Goal: Task Accomplishment & Management: Manage account settings

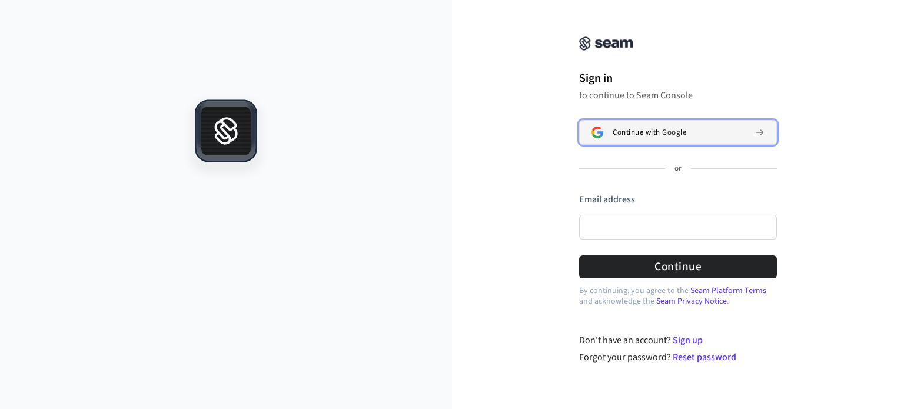
click at [654, 126] on button "Continue with Google" at bounding box center [678, 132] width 198 height 25
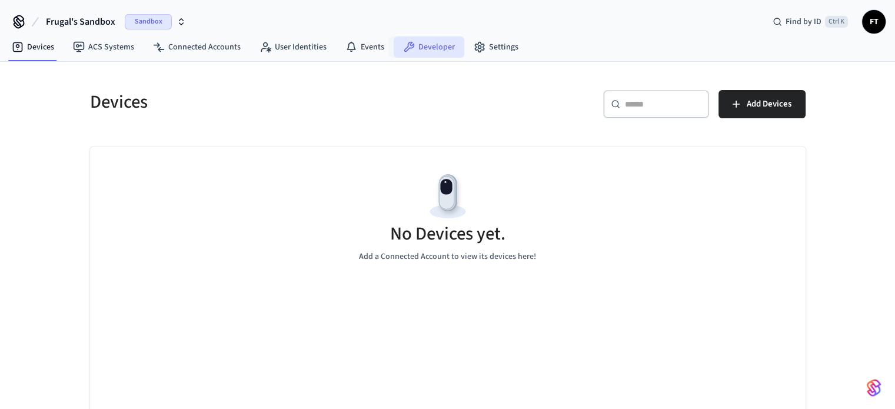
click at [411, 42] on link "Developer" at bounding box center [429, 46] width 71 height 21
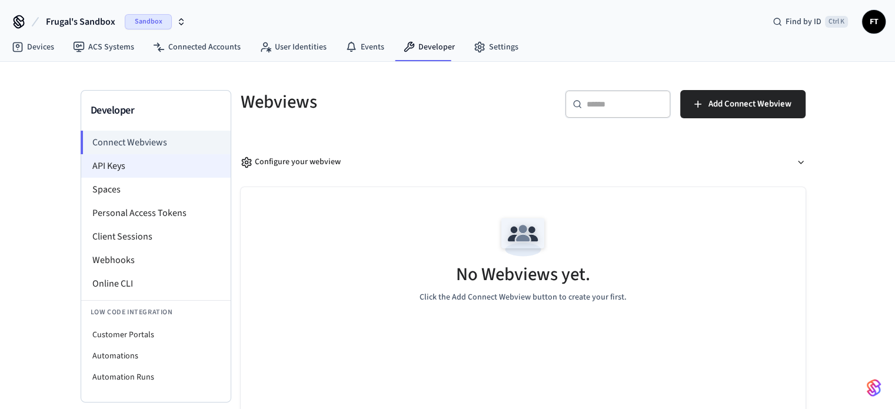
click at [109, 162] on li "API Keys" at bounding box center [155, 166] width 149 height 24
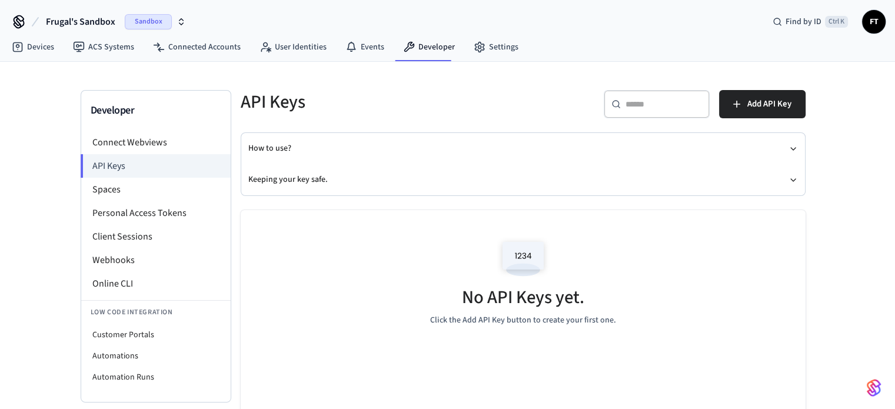
click at [523, 252] on img at bounding box center [523, 259] width 53 height 50
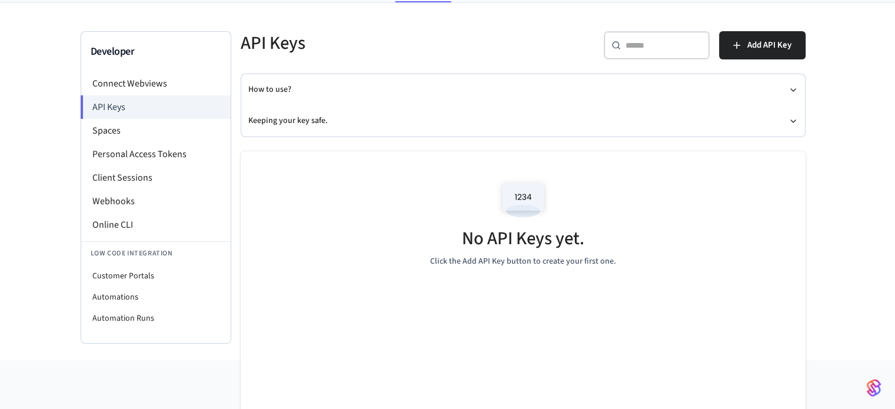
scroll to position [72, 0]
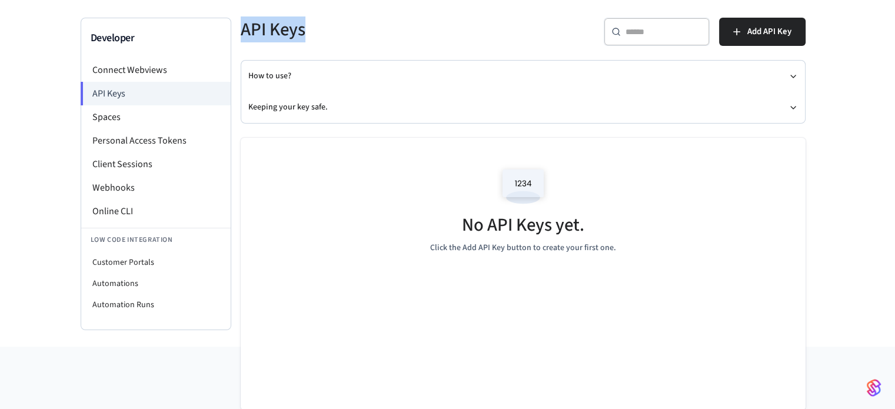
drag, startPoint x: 242, startPoint y: 27, endPoint x: 335, endPoint y: 28, distance: 93.6
click at [335, 28] on h5 "API Keys" at bounding box center [378, 30] width 275 height 24
drag, startPoint x: 324, startPoint y: 30, endPoint x: 240, endPoint y: 25, distance: 83.7
click at [241, 25] on h5 "API Keys" at bounding box center [378, 30] width 275 height 24
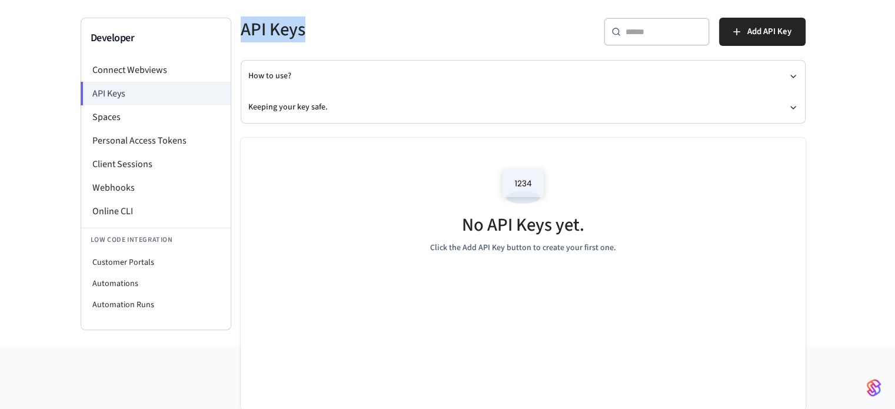
click at [241, 25] on h5 "API Keys" at bounding box center [378, 30] width 275 height 24
drag, startPoint x: 240, startPoint y: 25, endPoint x: 305, endPoint y: 26, distance: 65.3
click at [305, 26] on h5 "API Keys" at bounding box center [378, 30] width 275 height 24
click at [297, 27] on h5 "API Keys" at bounding box center [378, 30] width 275 height 24
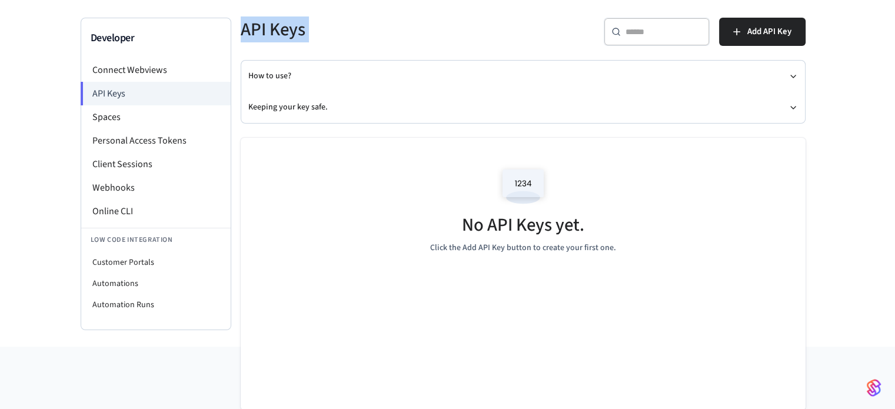
click at [297, 27] on h5 "API Keys" at bounding box center [378, 30] width 275 height 24
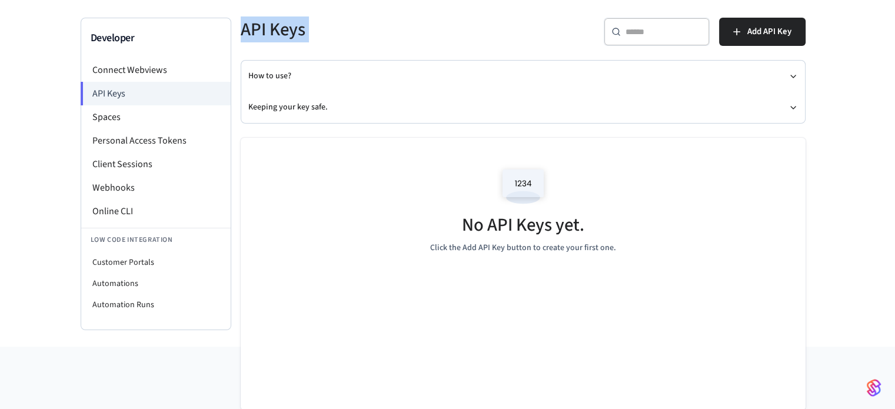
click at [289, 47] on div "API Keys" at bounding box center [371, 30] width 289 height 52
drag, startPoint x: 240, startPoint y: 29, endPoint x: 312, endPoint y: 32, distance: 71.8
click at [312, 32] on h5 "API Keys" at bounding box center [378, 30] width 275 height 24
drag, startPoint x: 312, startPoint y: 32, endPoint x: 240, endPoint y: 30, distance: 71.8
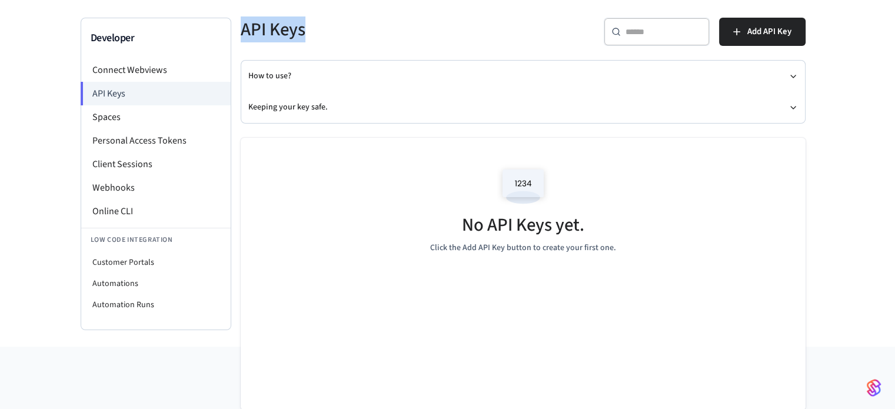
click at [241, 30] on h5 "API Keys" at bounding box center [378, 30] width 275 height 24
click at [61, 104] on div "Developer Connect Webviews API Keys Spaces Personal Access Tokens Client Sessio…" at bounding box center [447, 167] width 895 height 357
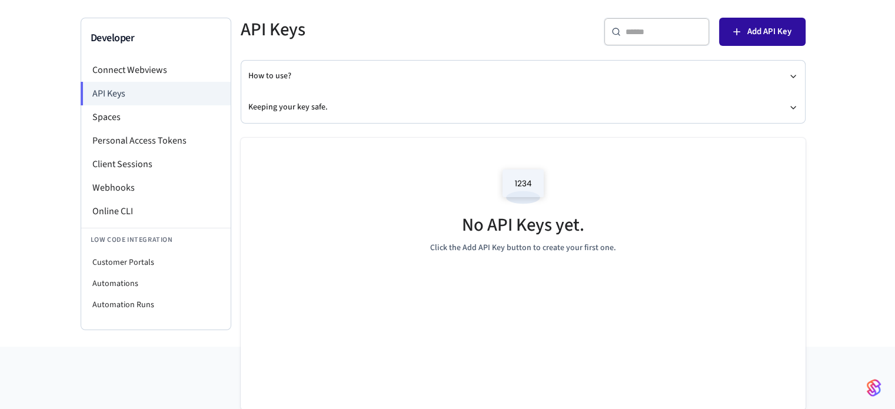
click at [748, 24] on span "Add API Key" at bounding box center [769, 31] width 44 height 15
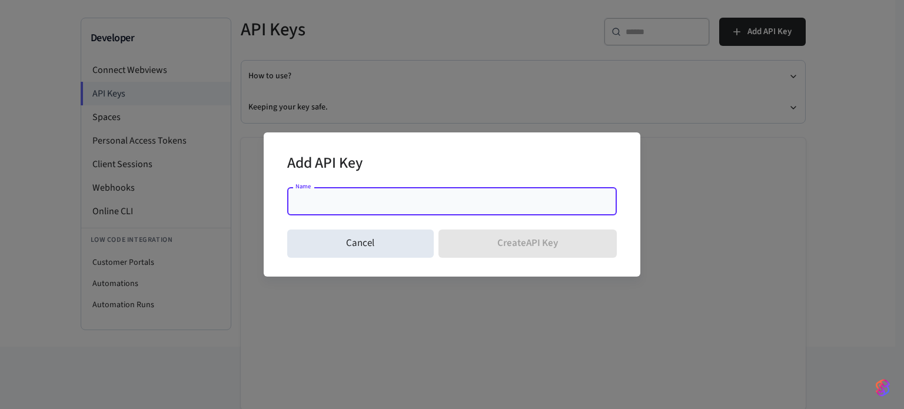
click at [355, 204] on input "Name" at bounding box center [451, 201] width 315 height 12
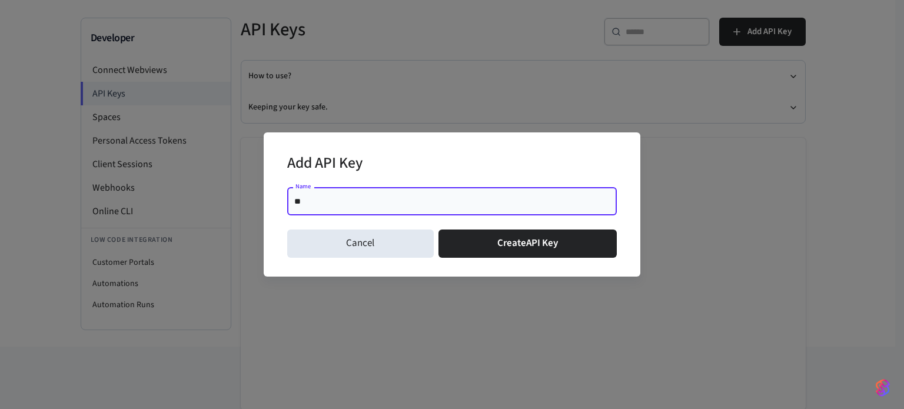
type input "*"
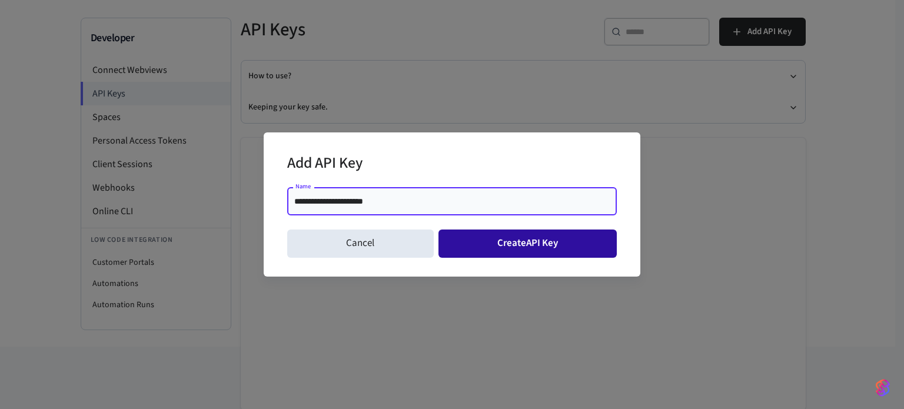
type input "**********"
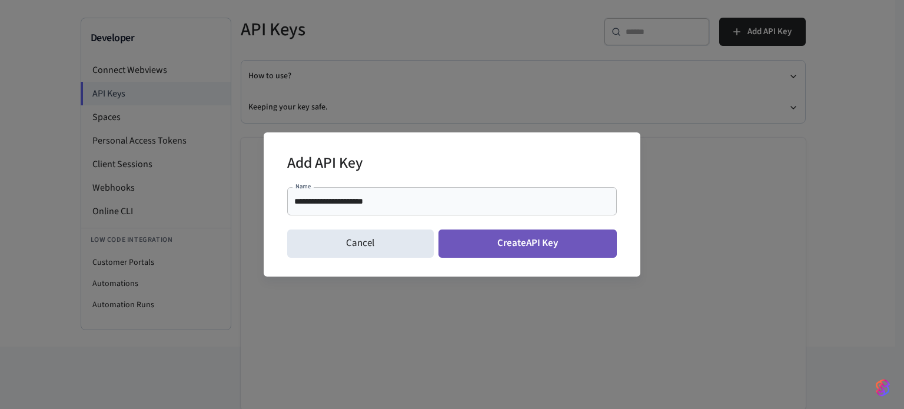
click at [476, 239] on button "Create API Key" at bounding box center [527, 243] width 179 height 28
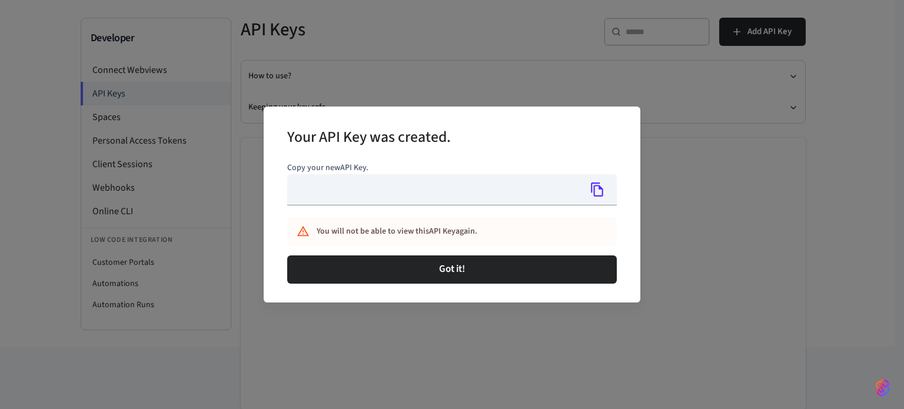
type input "**********"
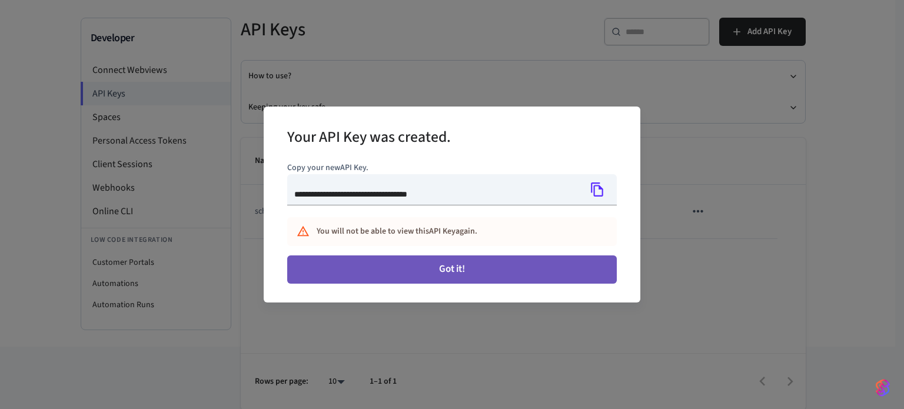
click at [411, 268] on button "Got it!" at bounding box center [452, 269] width 330 height 28
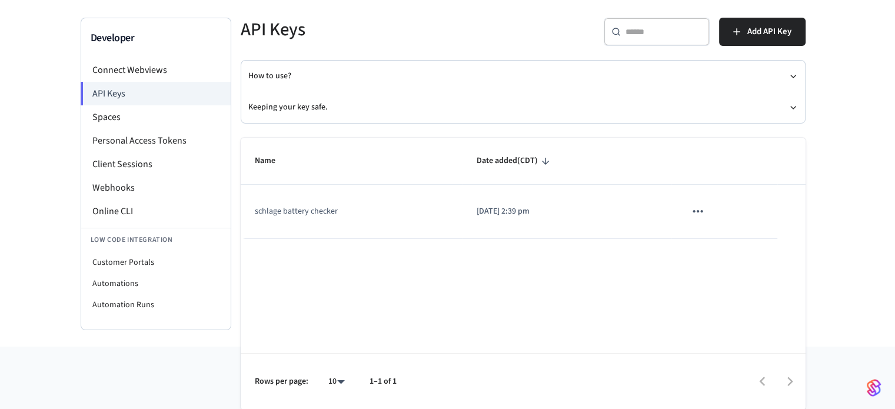
click at [699, 212] on icon "sticky table" at bounding box center [697, 211] width 15 height 15
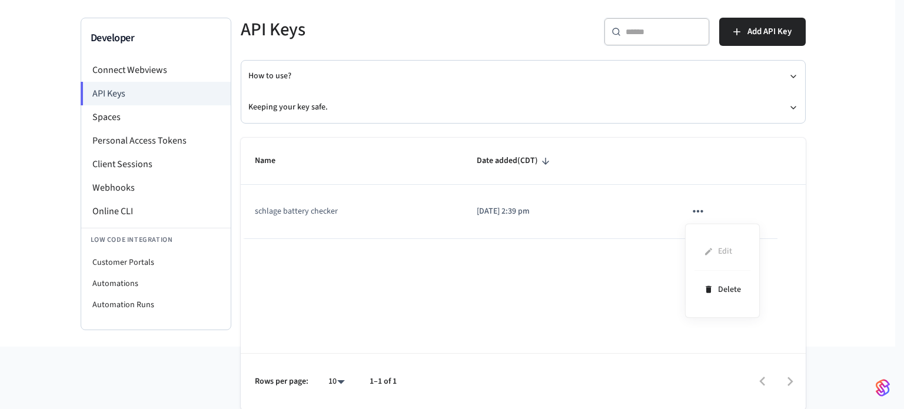
click at [322, 211] on div at bounding box center [452, 204] width 904 height 409
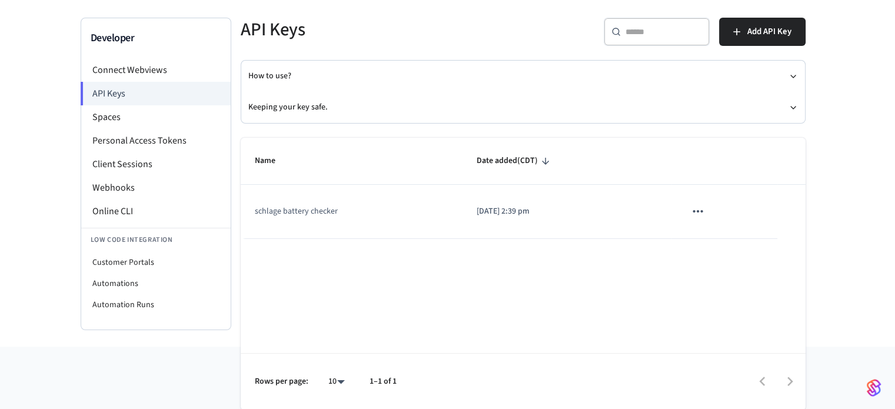
click at [325, 211] on td "schlage battery checker" at bounding box center [352, 212] width 222 height 54
click at [291, 207] on td "schlage battery checker" at bounding box center [352, 212] width 222 height 54
click at [688, 206] on button "sticky table" at bounding box center [697, 211] width 25 height 25
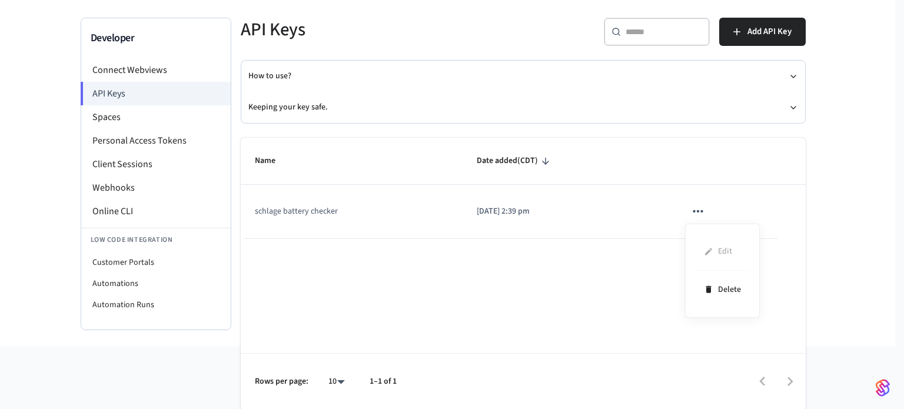
click at [720, 249] on ul "Edit Delete" at bounding box center [722, 270] width 56 height 75
click at [720, 288] on li "Delete" at bounding box center [722, 289] width 56 height 37
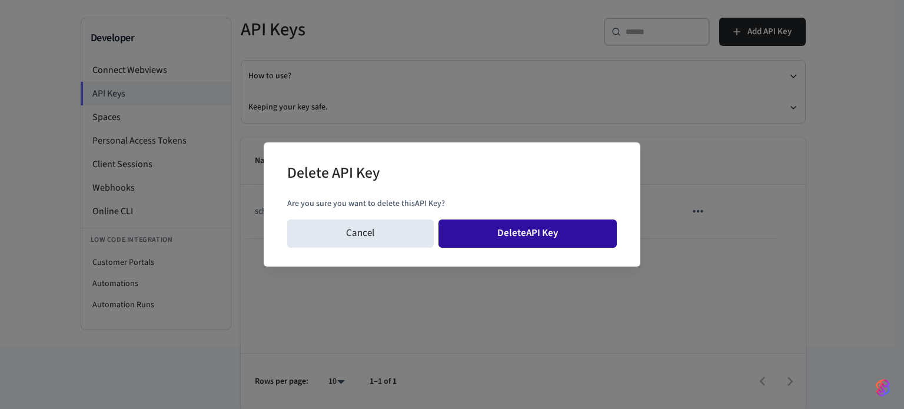
click at [551, 228] on button "Delete API Key" at bounding box center [527, 233] width 179 height 28
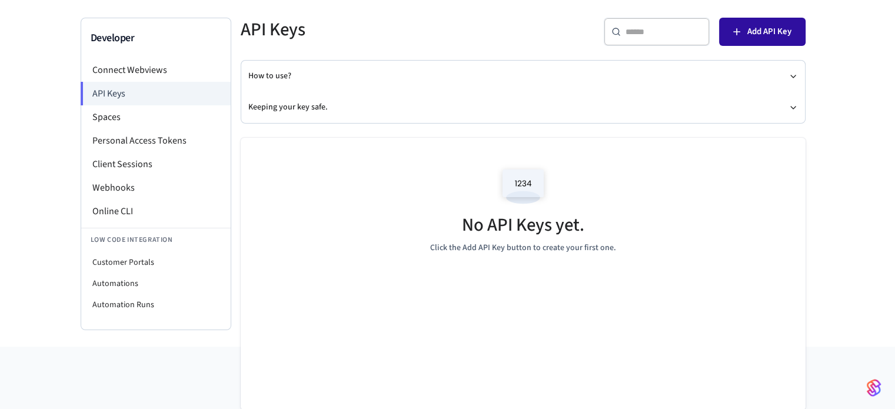
click at [751, 35] on span "Add API Key" at bounding box center [769, 31] width 44 height 15
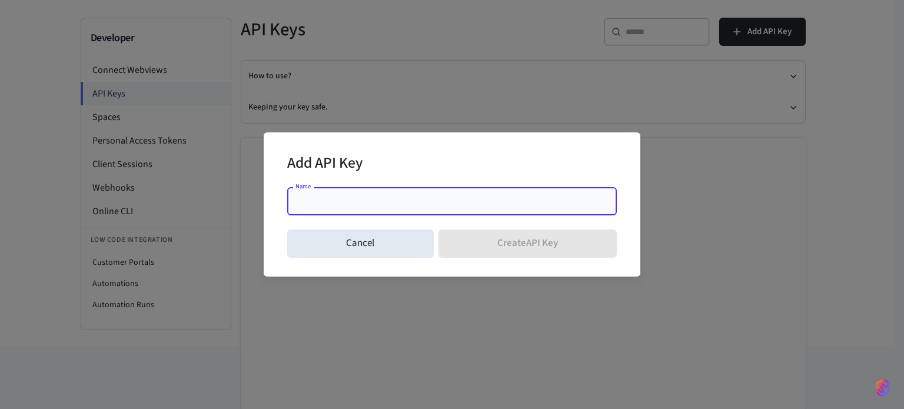
click at [386, 199] on input "Name" at bounding box center [451, 201] width 315 height 12
drag, startPoint x: 385, startPoint y: 199, endPoint x: 367, endPoint y: 199, distance: 18.2
click at [367, 199] on input "Name" at bounding box center [451, 201] width 315 height 12
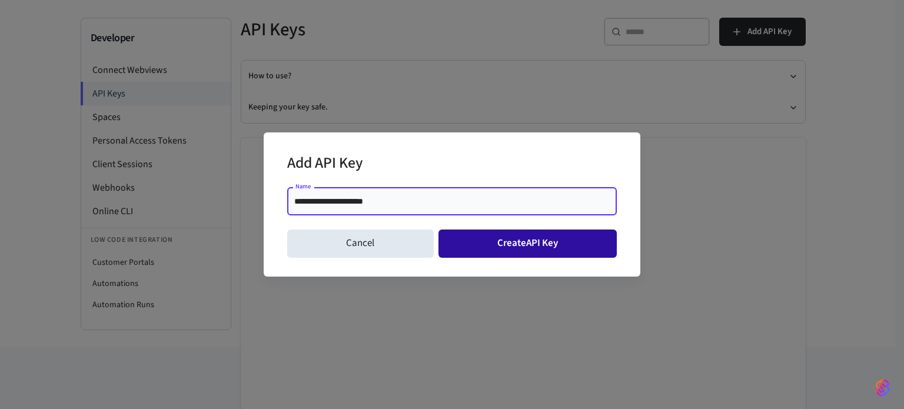
type input "**********"
click at [554, 234] on button "Create API Key" at bounding box center [527, 243] width 179 height 28
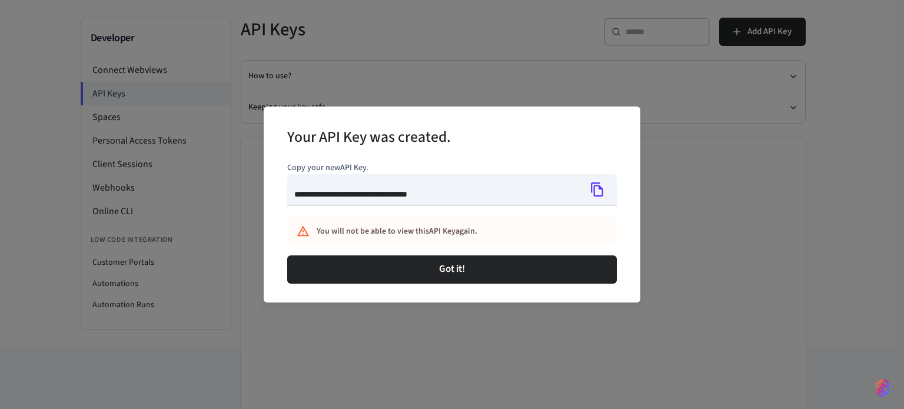
type input "**********"
click at [598, 186] on icon "Copy" at bounding box center [597, 189] width 12 height 14
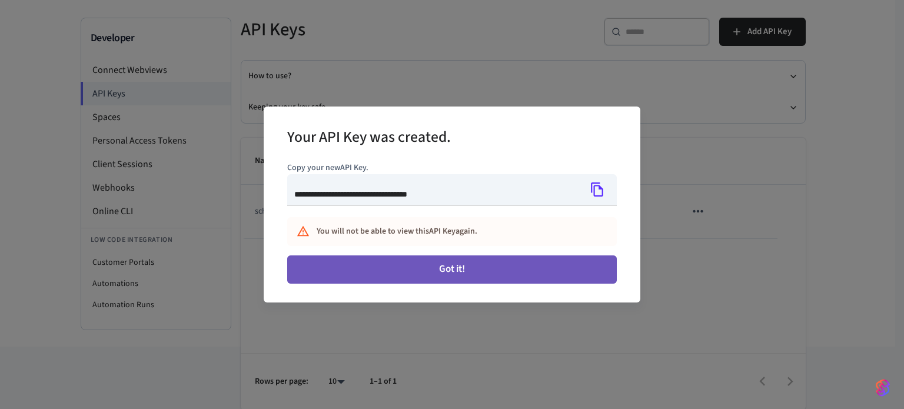
click at [454, 272] on button "Got it!" at bounding box center [452, 269] width 330 height 28
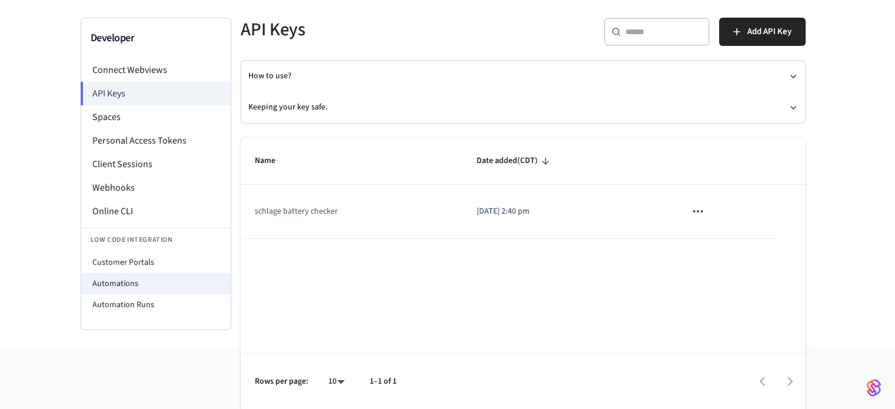
click at [132, 284] on li "Automations" at bounding box center [155, 283] width 149 height 21
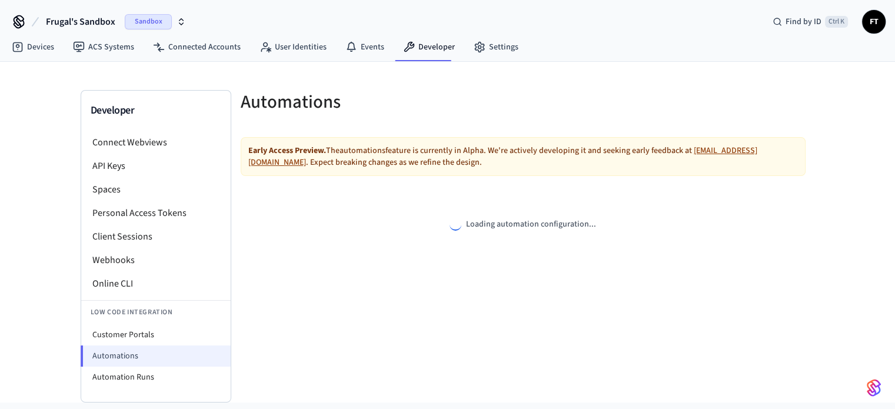
select select "**********"
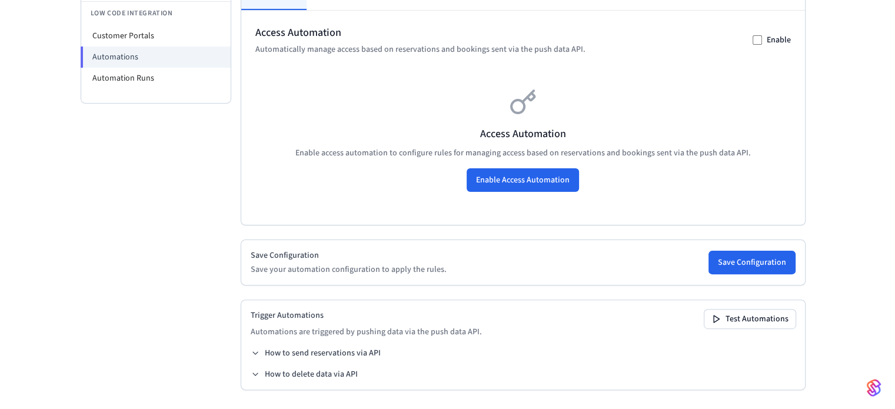
scroll to position [301, 0]
click at [738, 315] on button "Test Automations" at bounding box center [749, 319] width 91 height 19
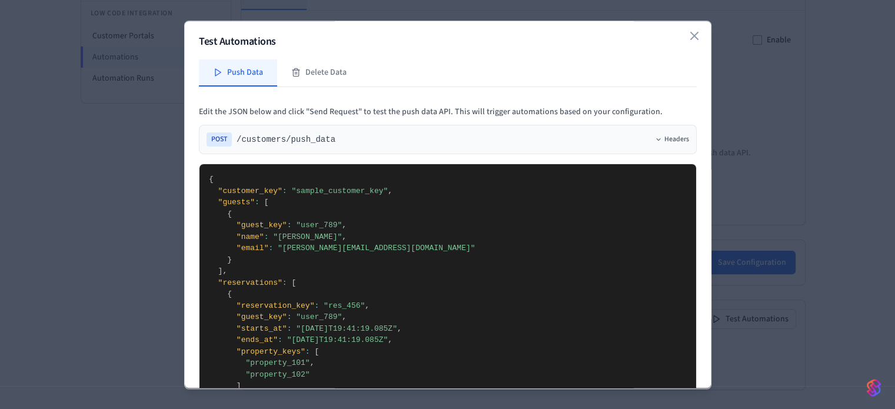
scroll to position [0, 0]
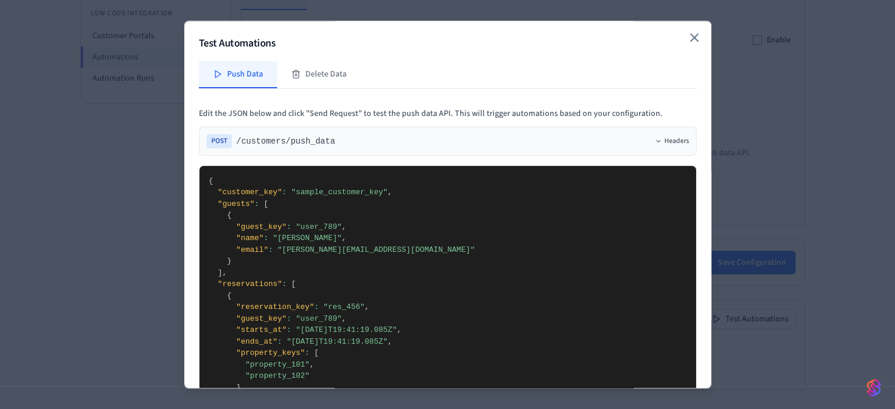
click at [687, 38] on icon "button" at bounding box center [694, 38] width 14 height 14
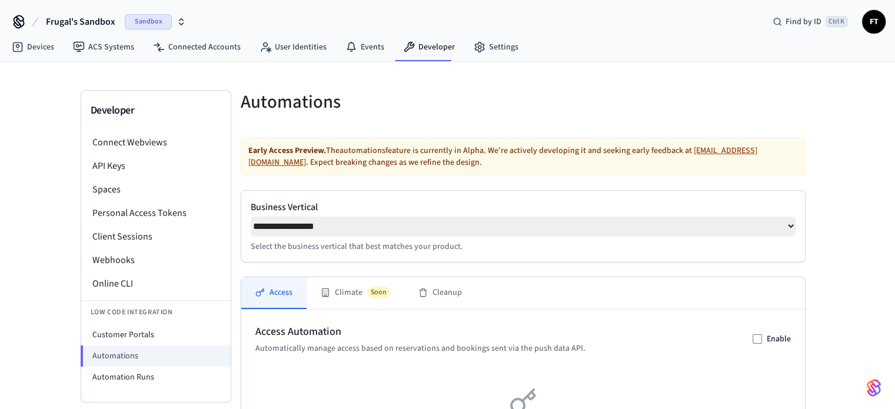
click at [272, 102] on h5 "Automations" at bounding box center [378, 102] width 275 height 24
click at [57, 92] on div "**********" at bounding box center [447, 385] width 895 height 646
click at [490, 49] on link "Settings" at bounding box center [496, 46] width 64 height 21
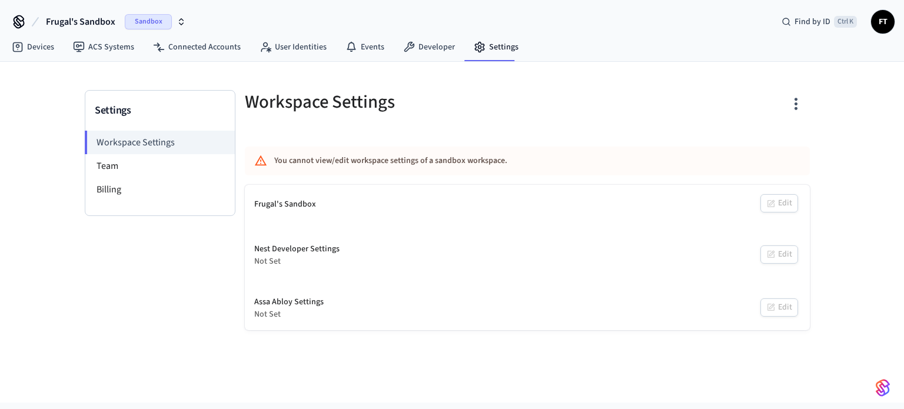
click at [30, 105] on div "Settings Workspace Settings Team Billing Workspace Settings You cannot view/edi…" at bounding box center [452, 232] width 904 height 341
click at [794, 104] on icon "button" at bounding box center [795, 104] width 3 height 12
click at [794, 103] on div at bounding box center [452, 204] width 904 height 409
click at [147, 166] on li "Team" at bounding box center [159, 166] width 149 height 24
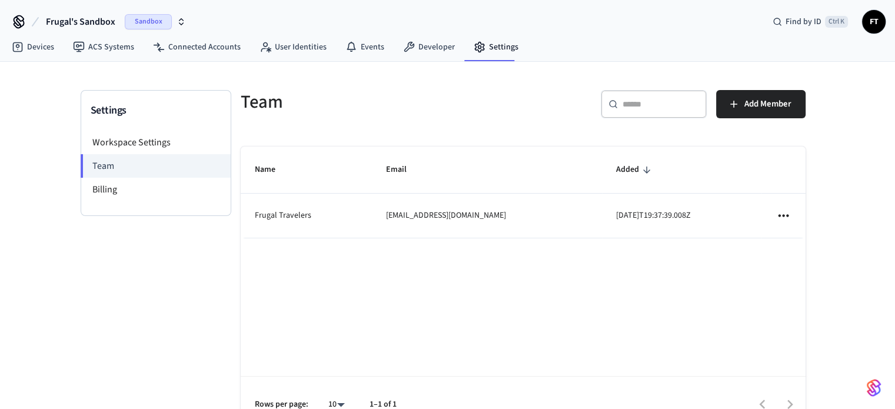
click at [781, 214] on icon "sticky table" at bounding box center [783, 215] width 15 height 15
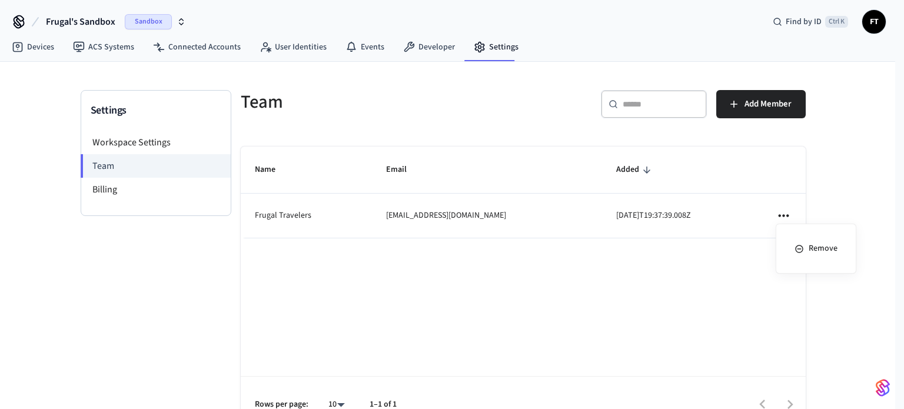
click at [95, 183] on div at bounding box center [452, 204] width 904 height 409
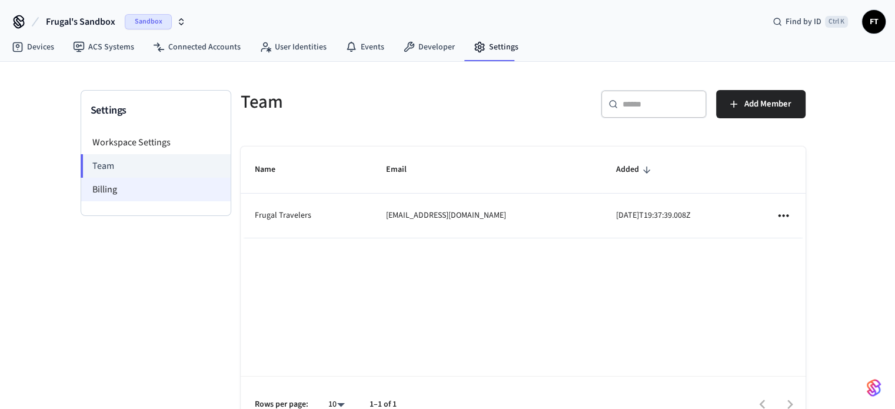
click at [96, 190] on li "Billing" at bounding box center [155, 190] width 149 height 24
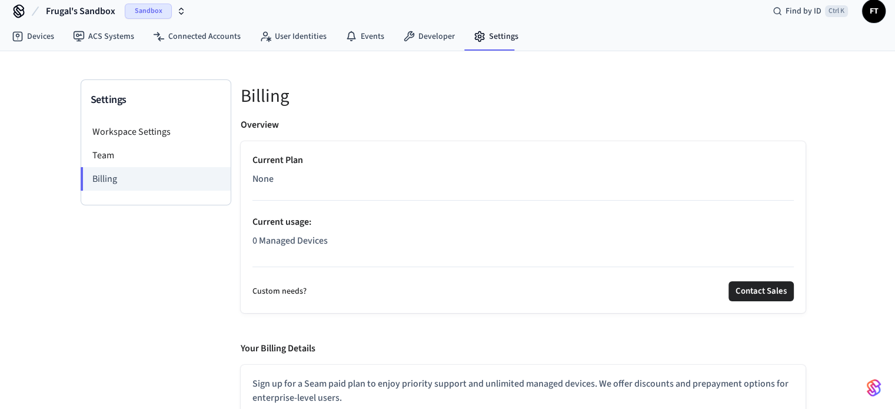
scroll to position [59, 0]
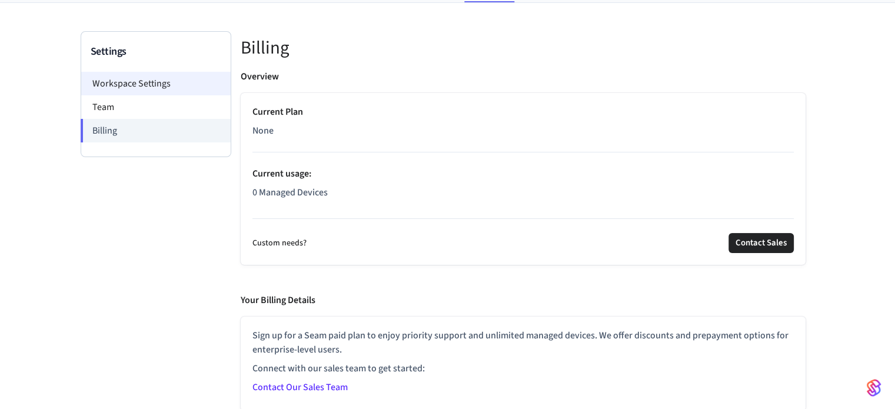
click at [112, 89] on li "Workspace Settings" at bounding box center [155, 84] width 149 height 24
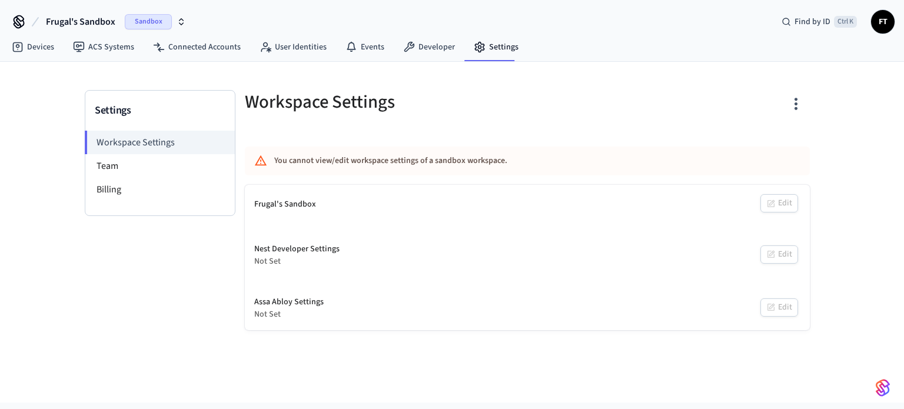
click at [307, 155] on div "You cannot view/edit workspace settings of a sandbox workspace." at bounding box center [492, 161] width 437 height 22
click at [230, 9] on div "Frugal's Sandbox Sandbox Find by ID Ctrl K FT" at bounding box center [452, 17] width 904 height 34
